Goal: Task Accomplishment & Management: Manage account settings

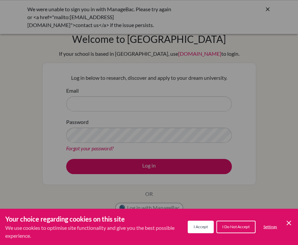
click at [200, 229] on button "I Accept" at bounding box center [201, 226] width 26 height 13
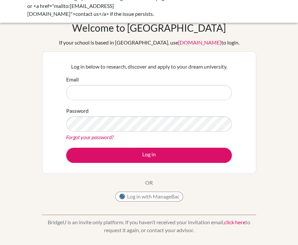
scroll to position [12, 0]
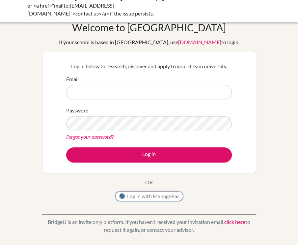
click at [154, 197] on button "Log in with ManageBac" at bounding box center [149, 196] width 68 height 10
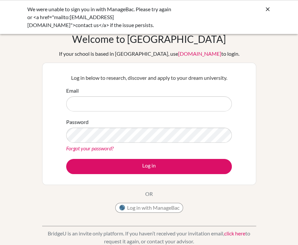
click at [267, 9] on icon at bounding box center [268, 9] width 7 height 7
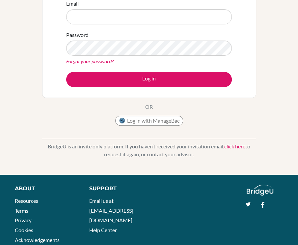
scroll to position [88, 0]
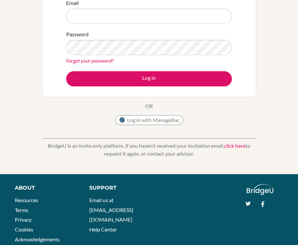
click at [231, 147] on link "click here" at bounding box center [234, 145] width 21 height 6
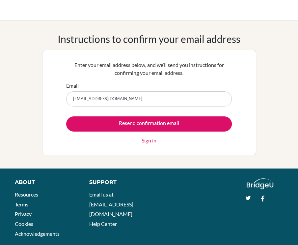
type input "aadyakhattri1jirs@gmail.com"
click at [66, 116] on input "Resend confirmation email" at bounding box center [149, 123] width 166 height 15
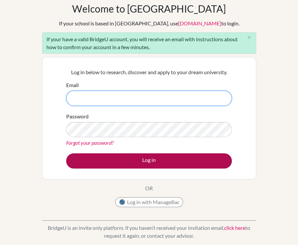
scroll to position [32, 0]
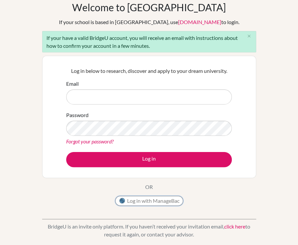
click at [162, 200] on button "Log in with ManageBac" at bounding box center [149, 201] width 68 height 10
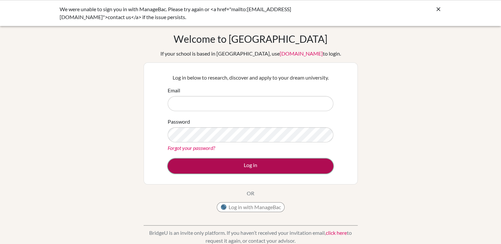
click at [268, 166] on button "Log in" at bounding box center [251, 166] width 166 height 15
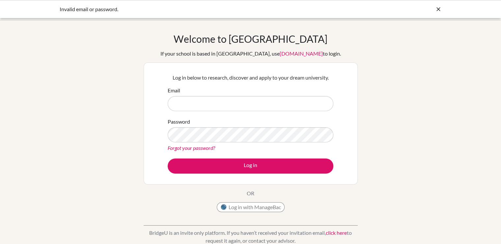
click at [437, 9] on icon at bounding box center [438, 9] width 7 height 7
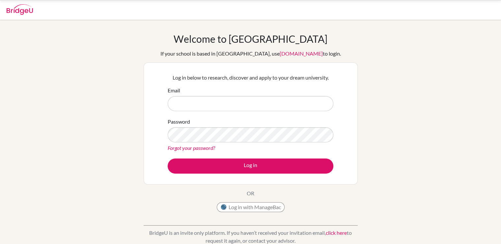
click at [259, 114] on form "Email Password Forgot your password? Log in" at bounding box center [251, 130] width 166 height 87
click at [256, 105] on input "Email" at bounding box center [251, 103] width 166 height 15
type input "[EMAIL_ADDRESS][DOMAIN_NAME]"
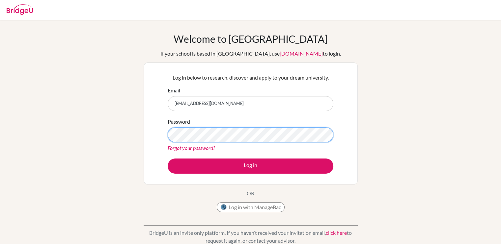
click at [168, 159] on button "Log in" at bounding box center [251, 166] width 166 height 15
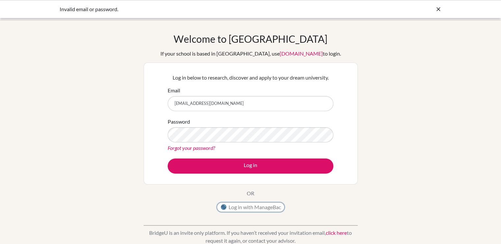
click at [235, 210] on button "Log in with ManageBac" at bounding box center [251, 208] width 68 height 10
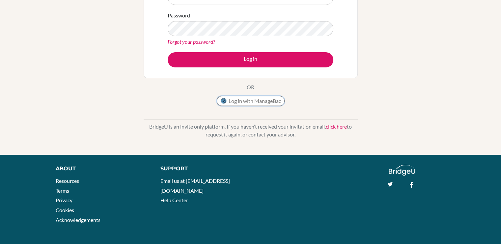
scroll to position [106, 0]
